Goal: Transaction & Acquisition: Purchase product/service

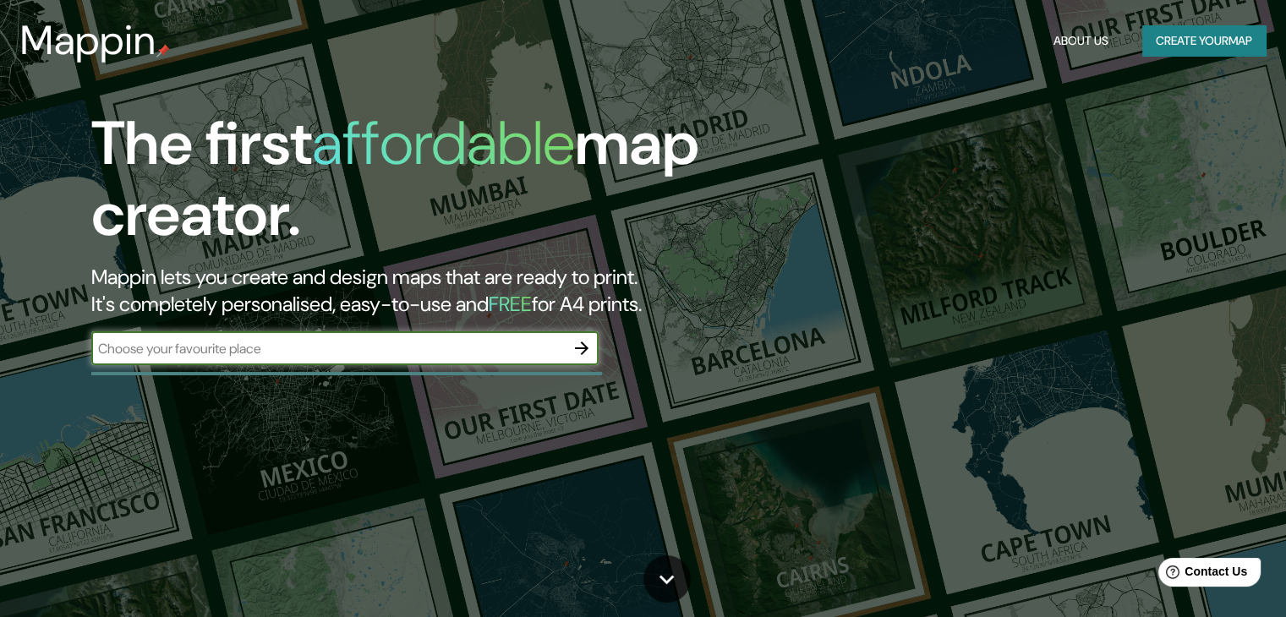
click at [262, 346] on input "text" at bounding box center [328, 348] width 474 height 19
type input "[GEOGRAPHIC_DATA][PERSON_NAME]"
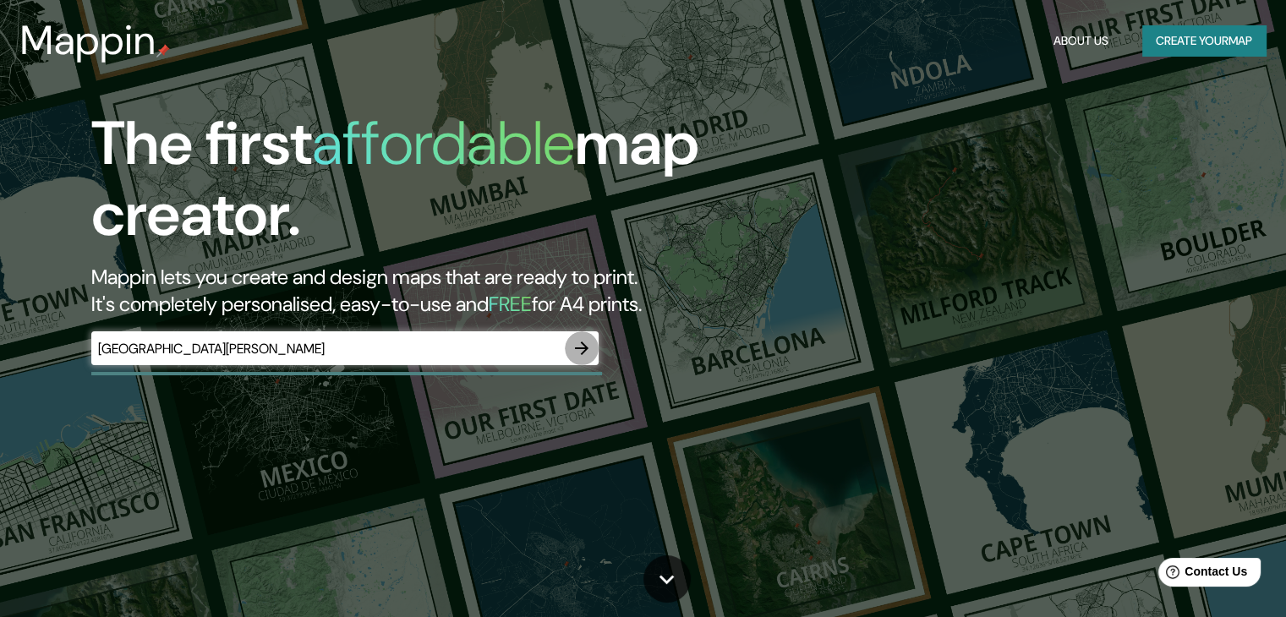
click at [584, 342] on icon "button" at bounding box center [582, 348] width 20 height 20
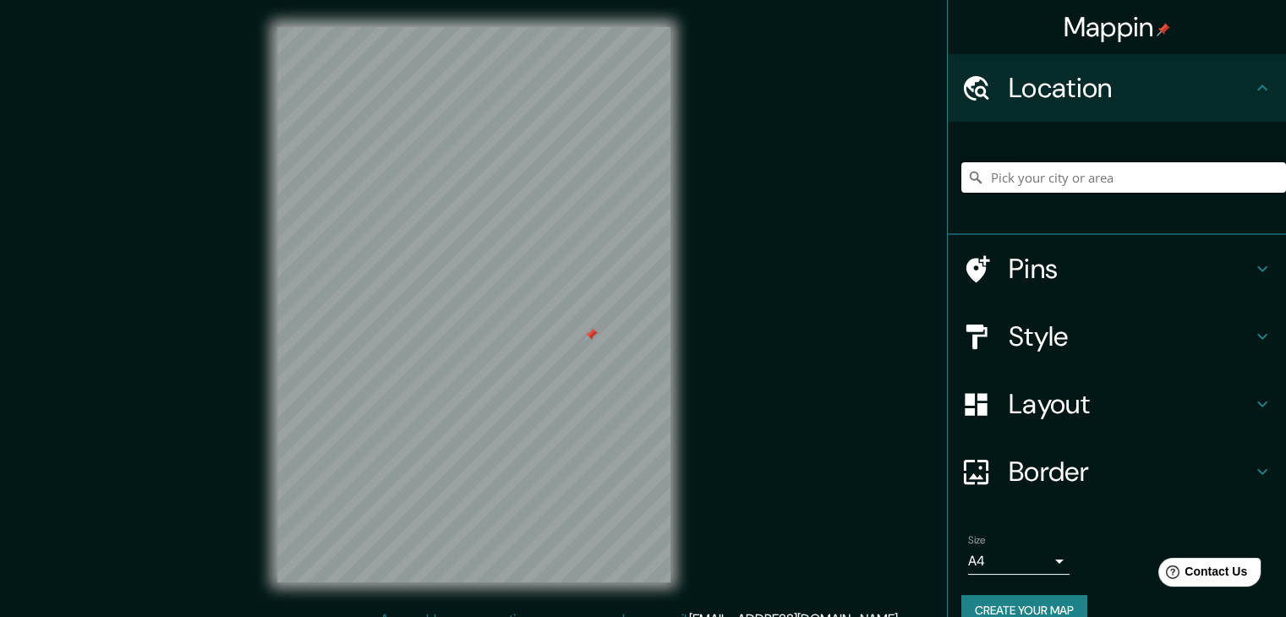
click at [1091, 163] on input "Pick your city or area" at bounding box center [1123, 177] width 325 height 30
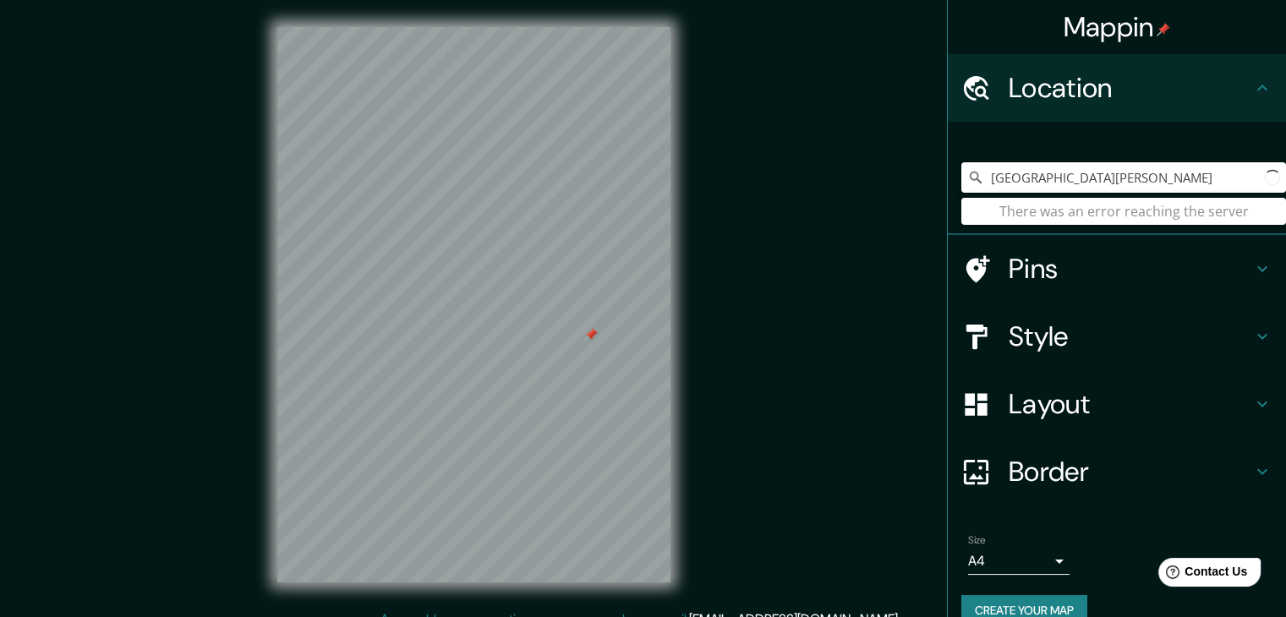
type input "[GEOGRAPHIC_DATA][PERSON_NAME]"
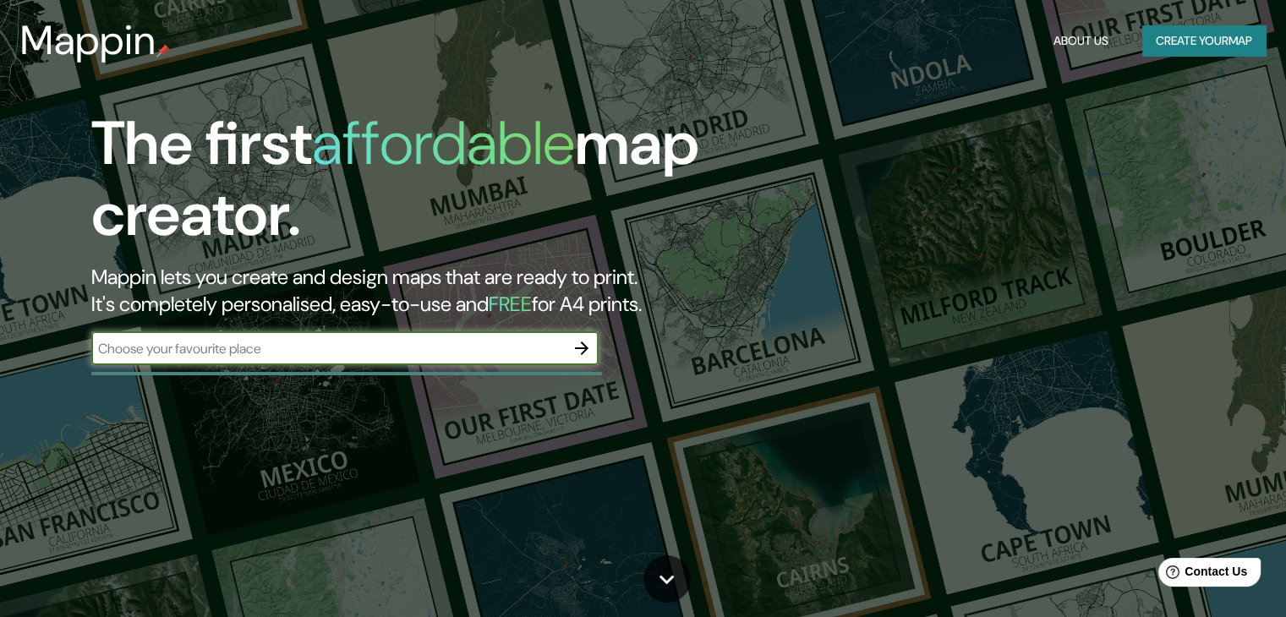
click at [277, 346] on input "text" at bounding box center [328, 348] width 474 height 19
type input "[GEOGRAPHIC_DATA][PERSON_NAME][PERSON_NAME]"
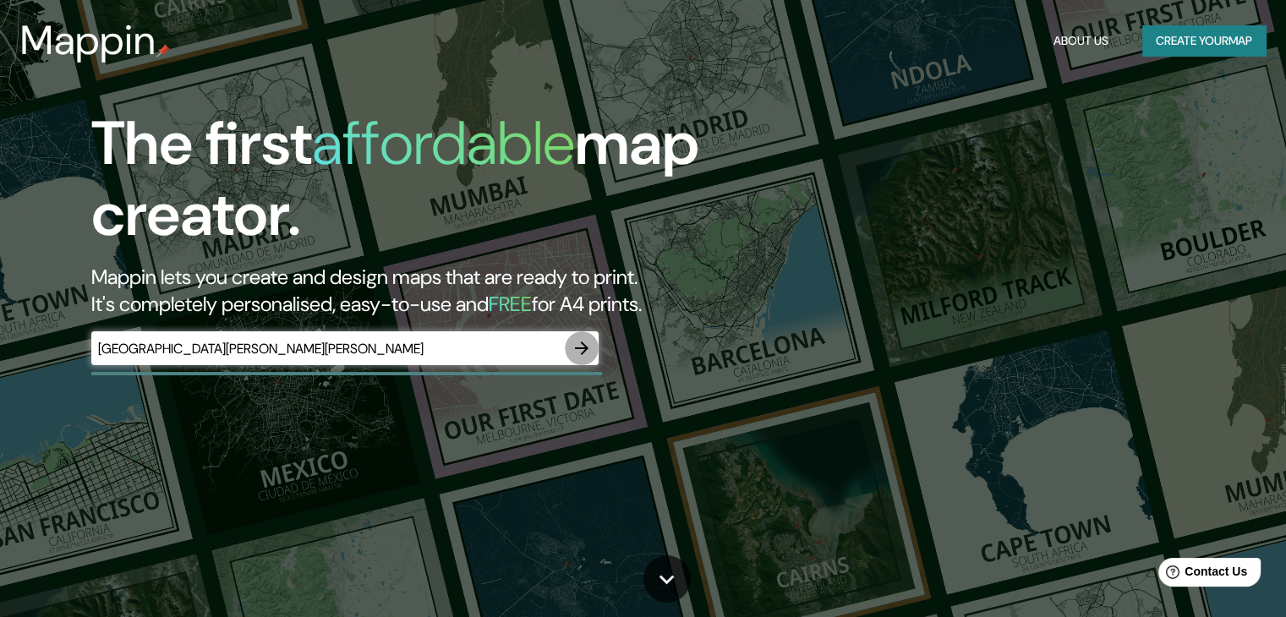
click at [584, 347] on icon "button" at bounding box center [582, 348] width 20 height 20
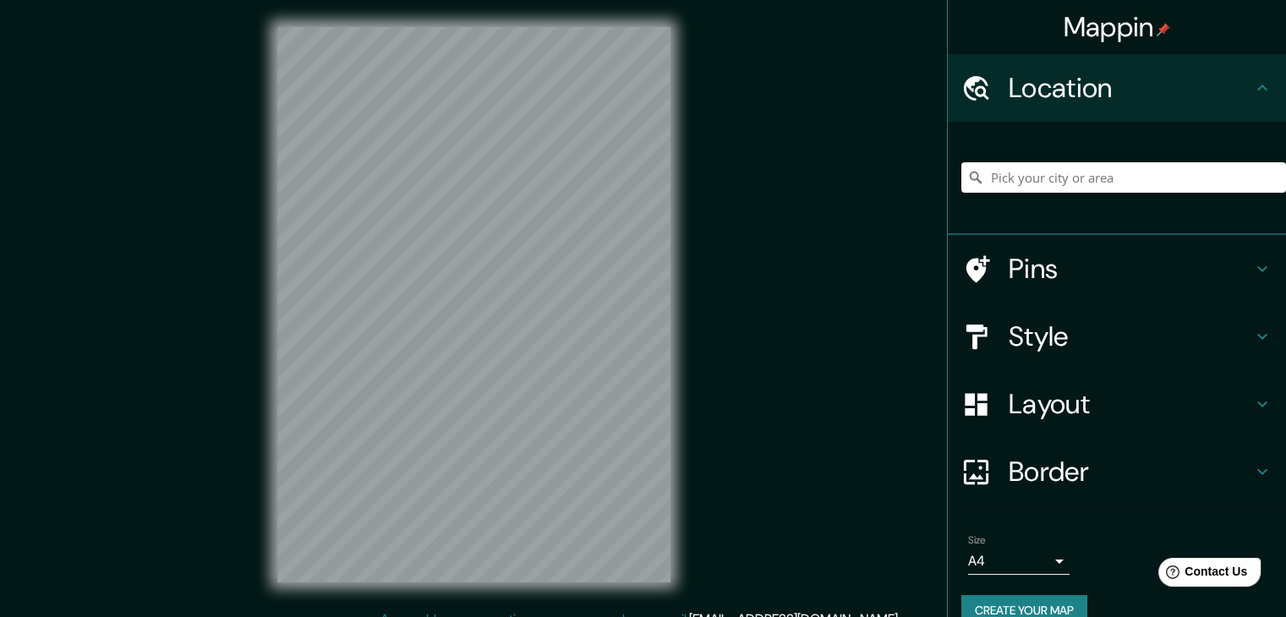
click at [1039, 92] on h4 "Location" at bounding box center [1131, 88] width 244 height 34
click at [1052, 180] on input "Pick your city or area" at bounding box center [1123, 177] width 325 height 30
type input "[GEOGRAPHIC_DATA][PERSON_NAME][PERSON_NAME]"
